Goal: Task Accomplishment & Management: Complete application form

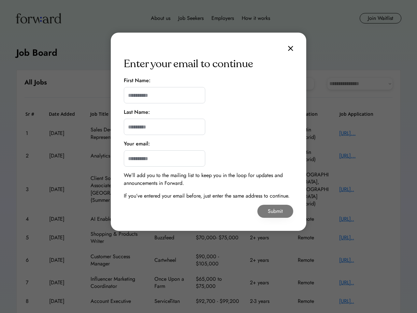
click at [208, 132] on div "Enter your email to continue First Name: Last Name: Your email: We’ll add you t…" at bounding box center [208, 132] width 195 height 198
click at [290, 48] on img at bounding box center [290, 49] width 5 height 6
click at [188, 64] on div "Enter your email to continue" at bounding box center [188, 64] width 129 height 16
click at [164, 90] on input "input" at bounding box center [164, 95] width 81 height 16
click at [137, 80] on div "First Name:" at bounding box center [137, 81] width 27 height 8
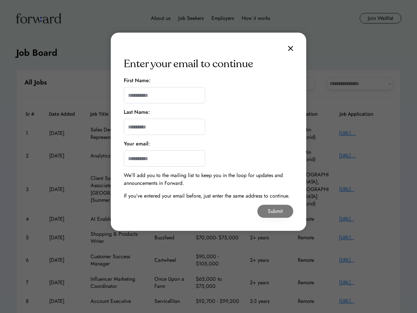
click at [164, 95] on input "input" at bounding box center [164, 95] width 81 height 16
click at [164, 121] on input "input" at bounding box center [164, 127] width 81 height 16
click at [137, 112] on div "Last Name:" at bounding box center [137, 112] width 26 height 8
click at [164, 127] on input "input" at bounding box center [164, 127] width 81 height 16
click at [164, 153] on input "email" at bounding box center [164, 158] width 81 height 16
